Goal: Task Accomplishment & Management: Use online tool/utility

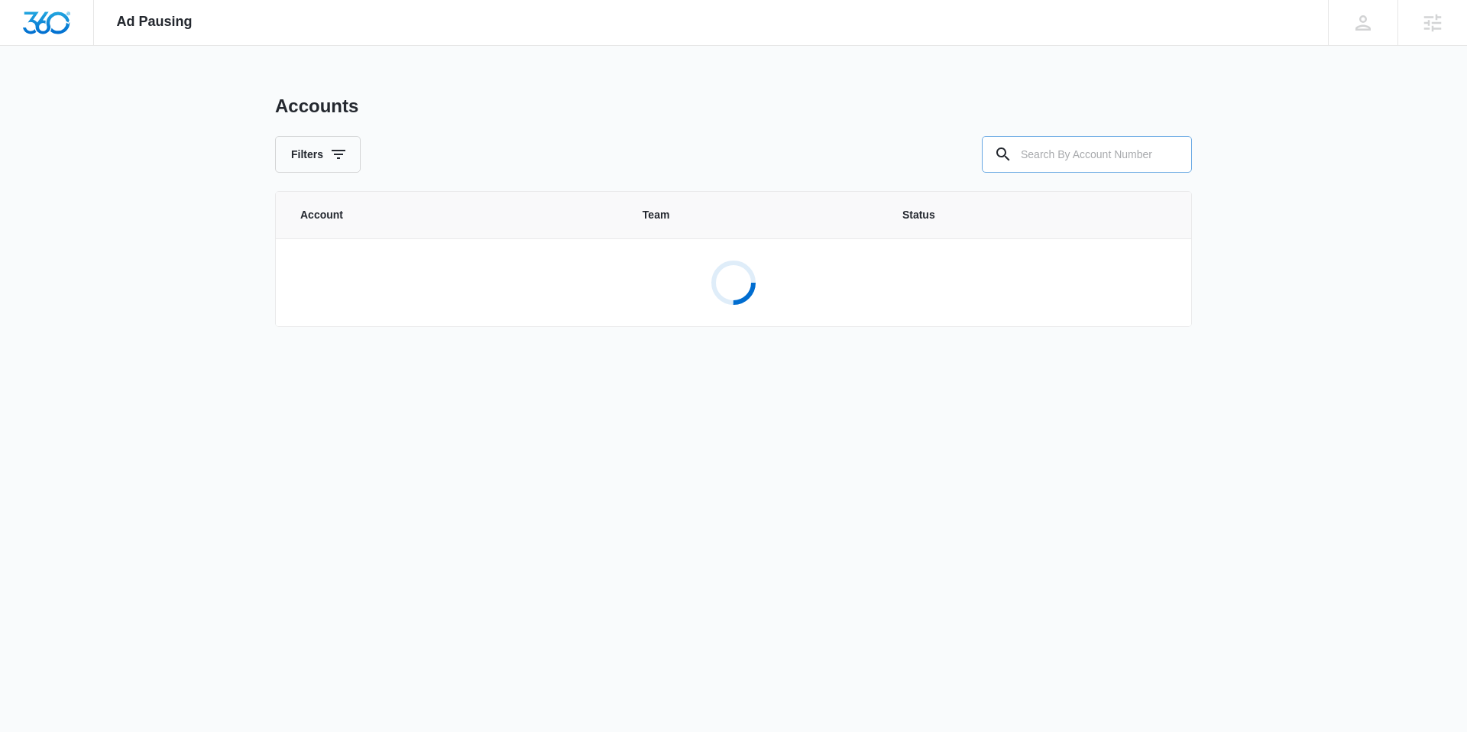
click at [1103, 154] on input "text" at bounding box center [1087, 154] width 210 height 37
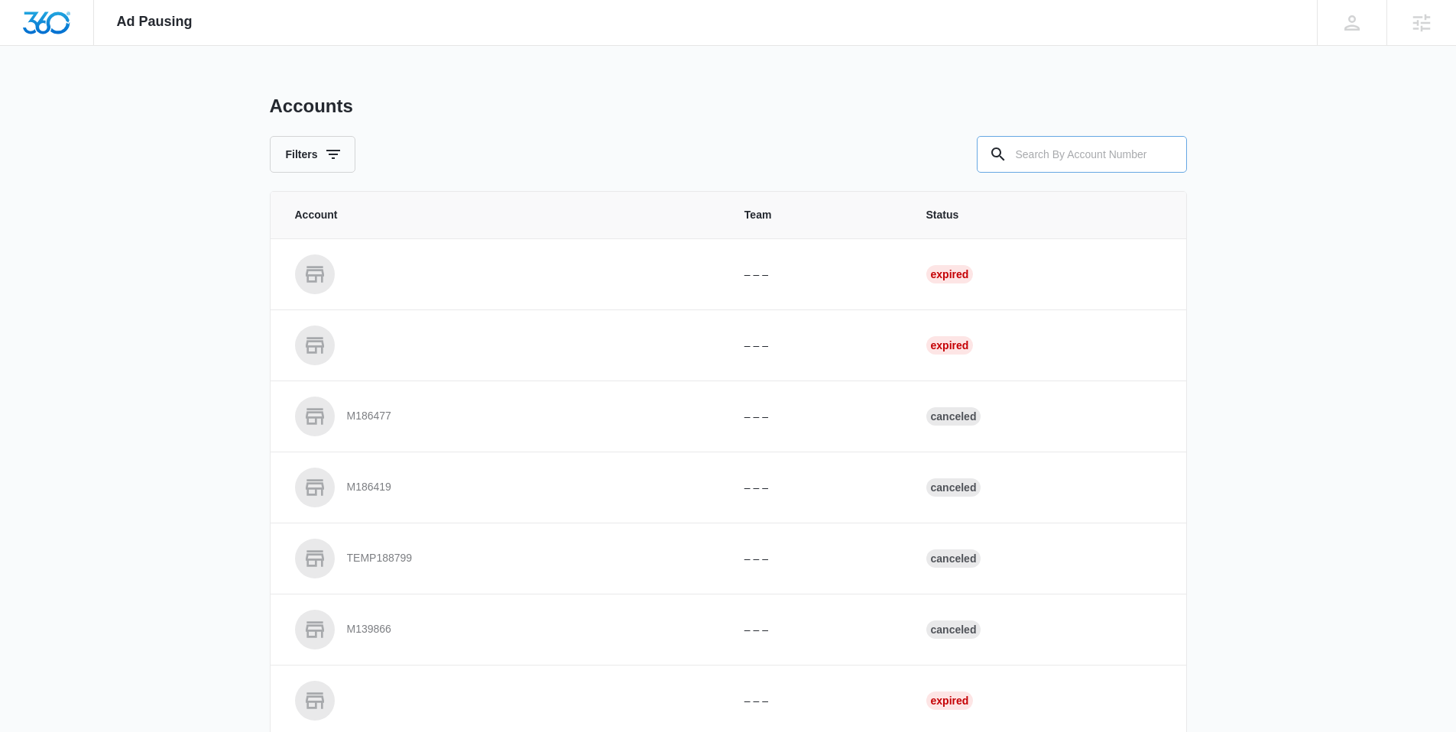
paste input "M338008"
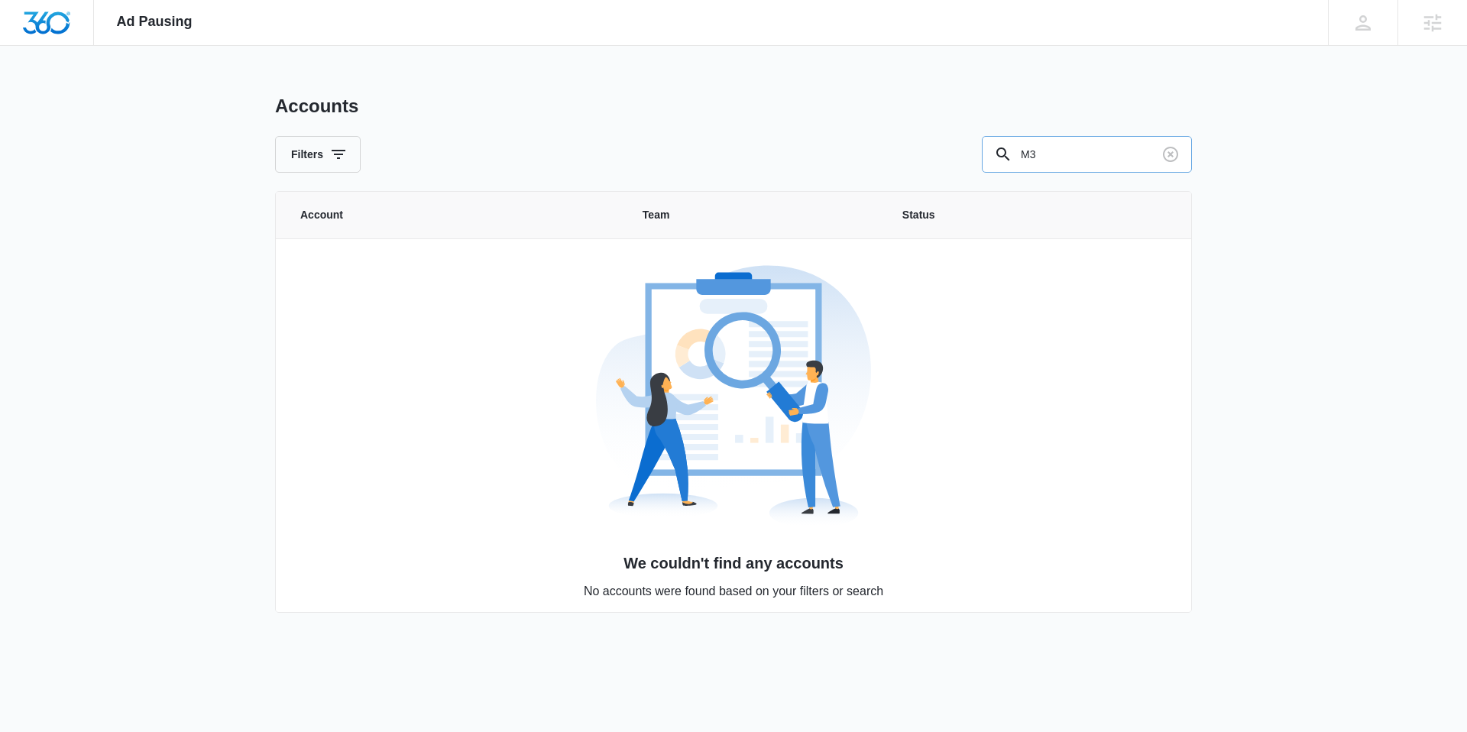
type input "M"
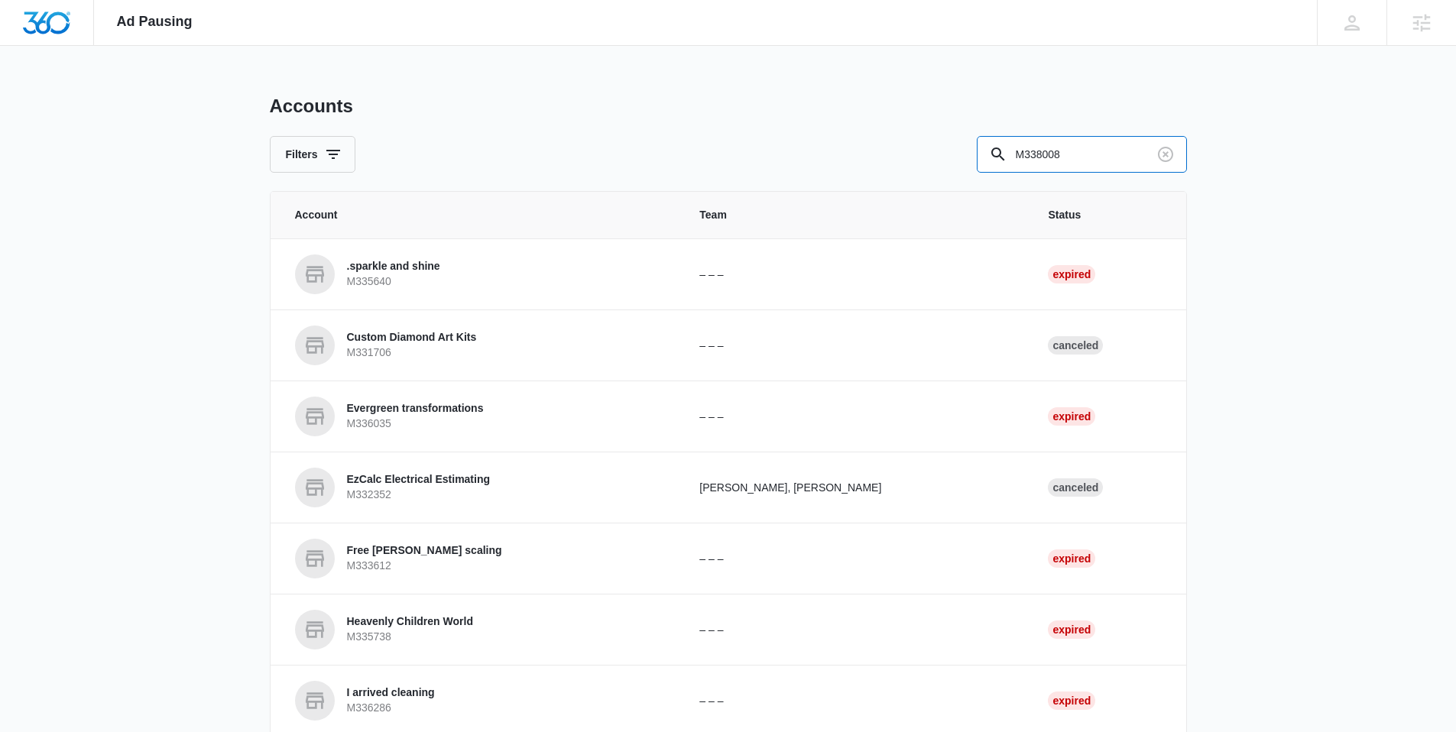
type input "M338008"
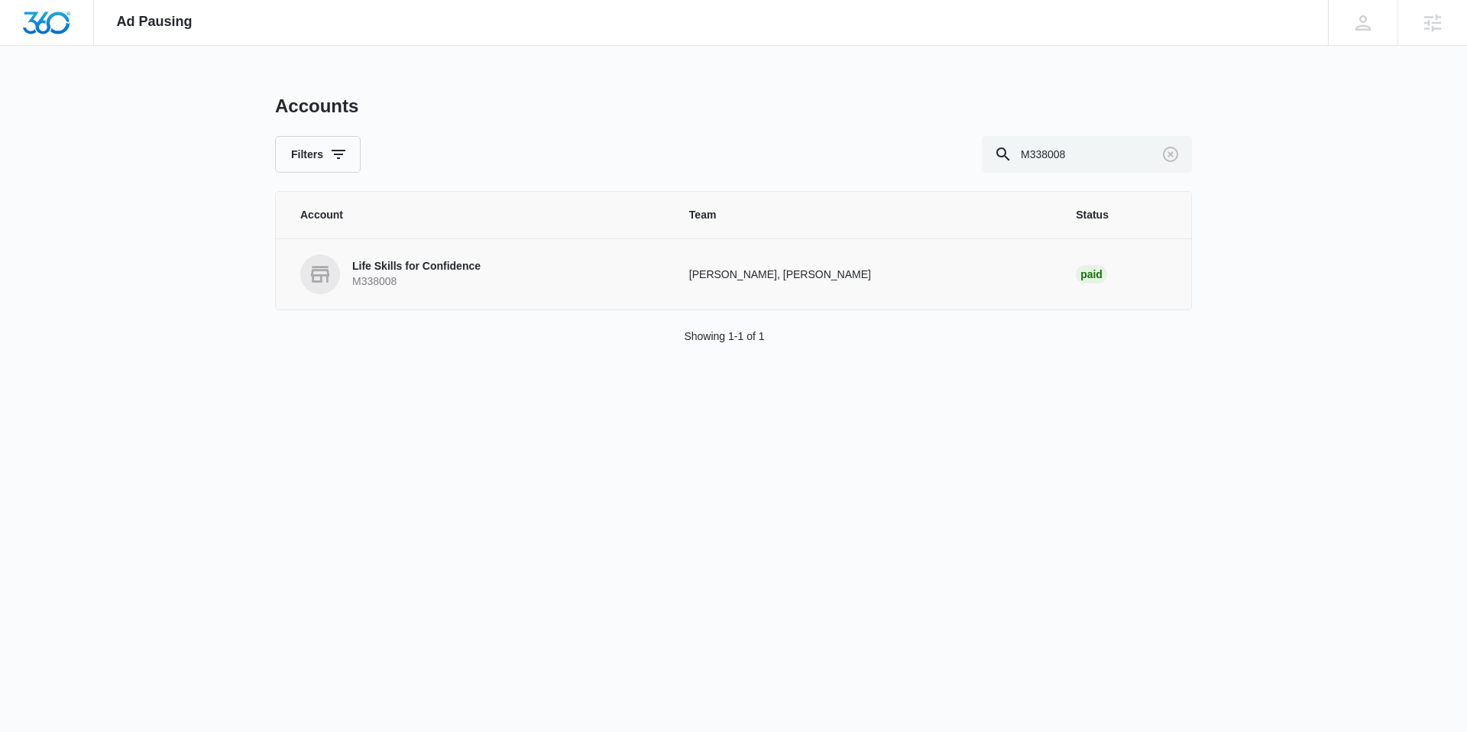
click at [493, 274] on link "Life Skills for Confidence M338008" at bounding box center [476, 274] width 352 height 40
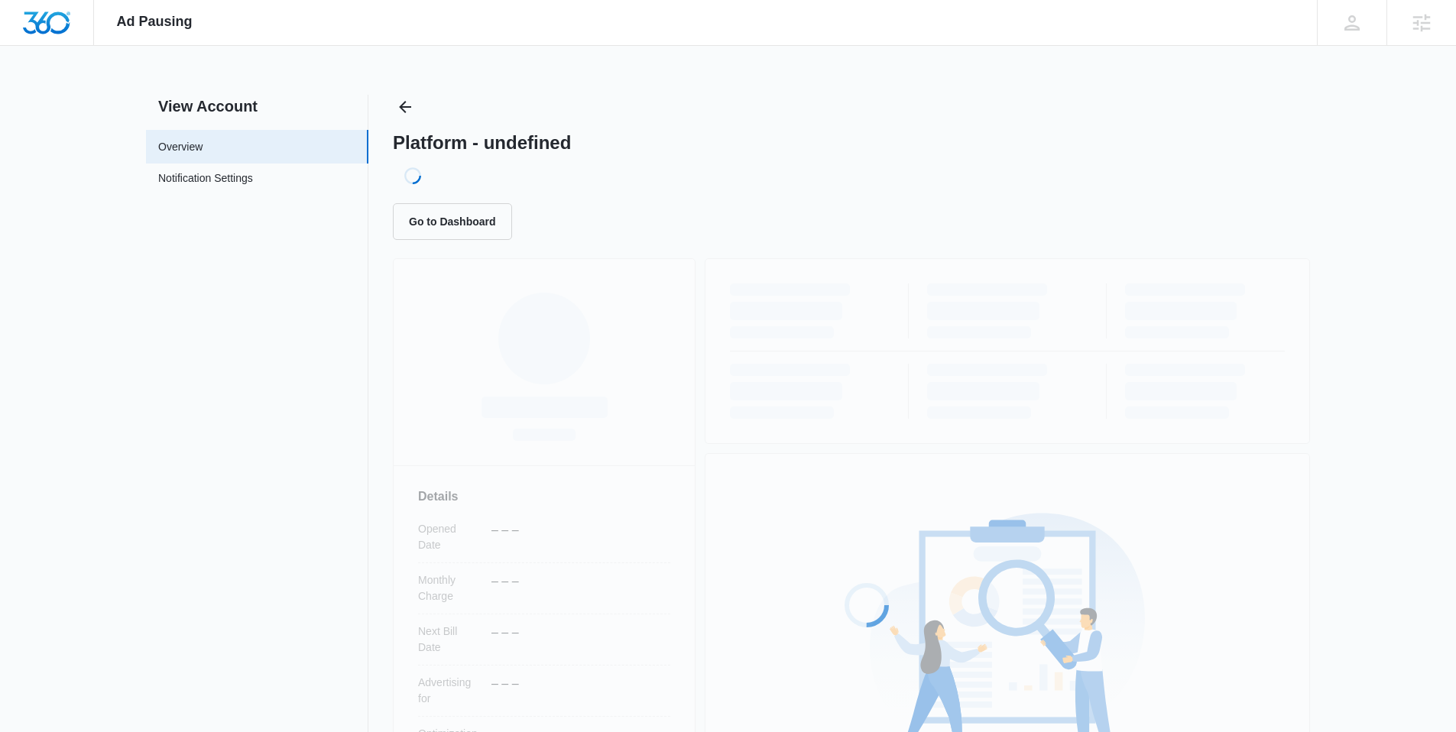
click at [485, 271] on div "Loading... Details Opened Date – – – Monthly Charge – – – Next Bill Date – – – …" at bounding box center [851, 589] width 917 height 662
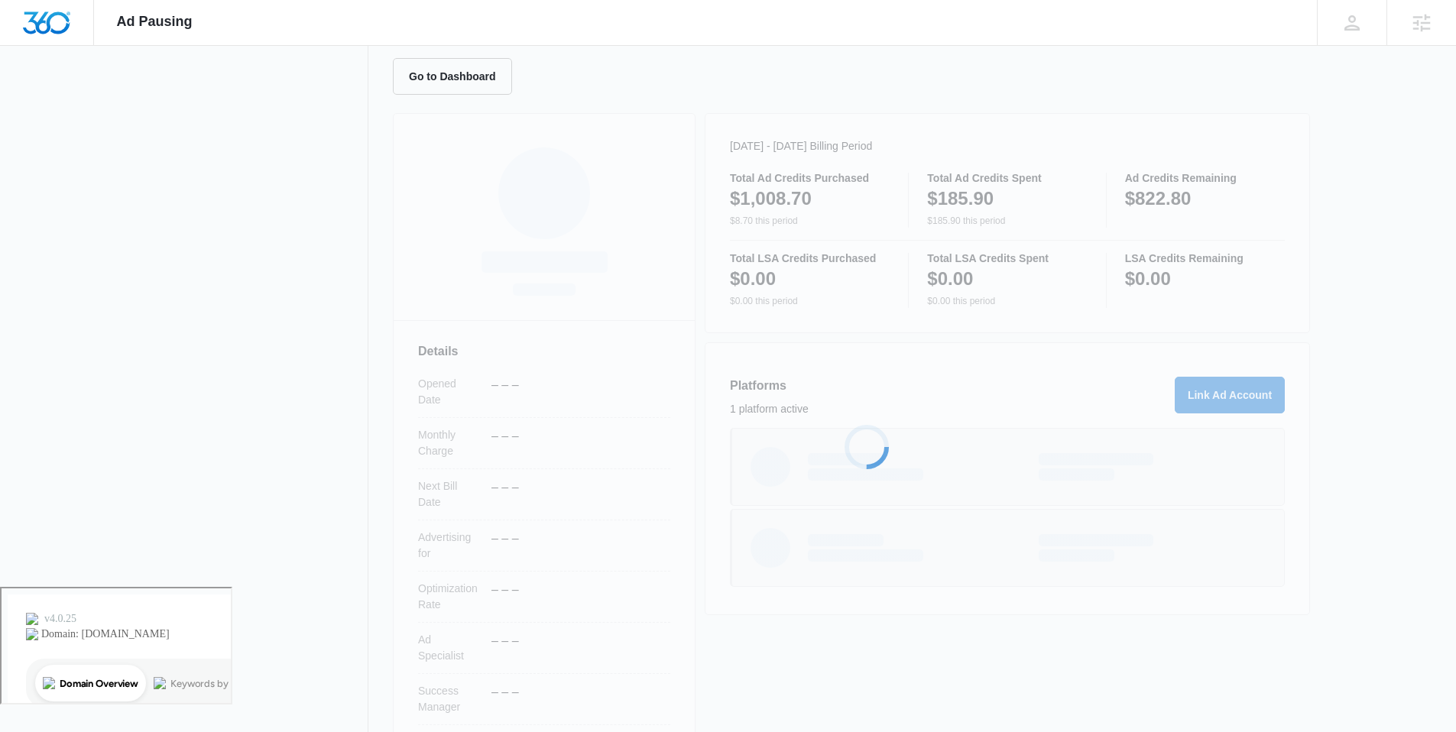
scroll to position [146, 0]
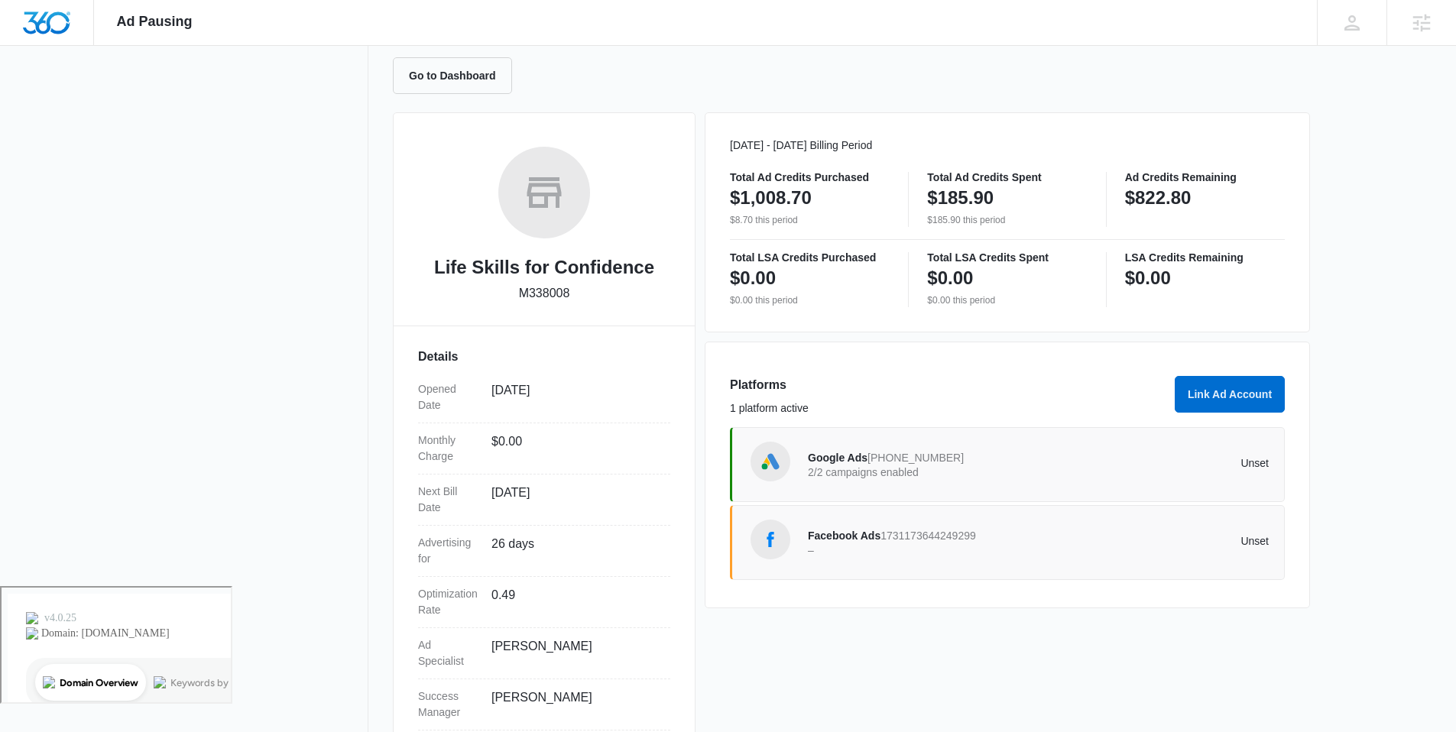
click at [866, 455] on div "Google Ads [PHONE_NUMBER] 2/2 campaigns enabled" at bounding box center [923, 465] width 231 height 32
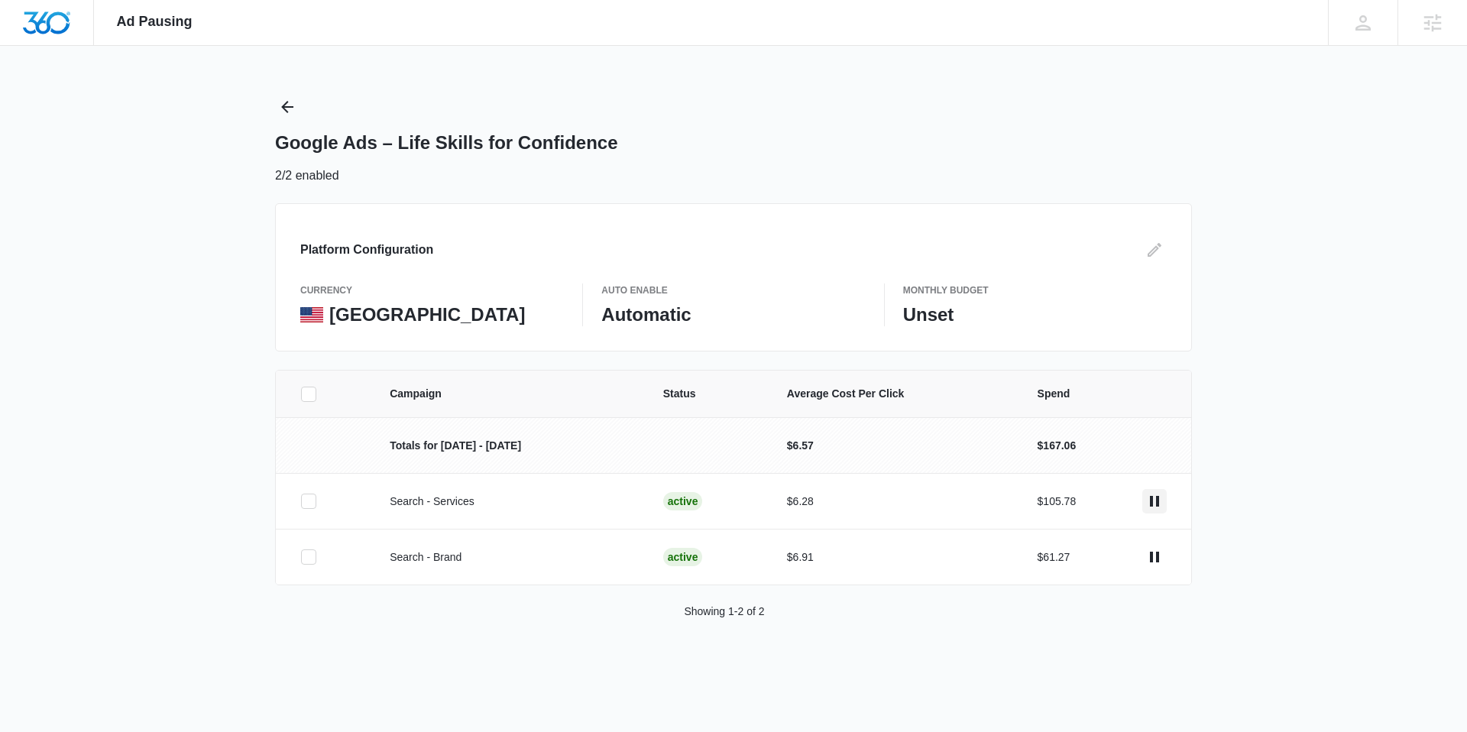
click at [1155, 501] on icon "actions.pause" at bounding box center [1154, 501] width 18 height 18
click at [1144, 555] on button "actions.pause" at bounding box center [1154, 557] width 24 height 24
click at [1147, 494] on icon "actions.pause" at bounding box center [1154, 501] width 18 height 18
